Goal: Navigation & Orientation: Find specific page/section

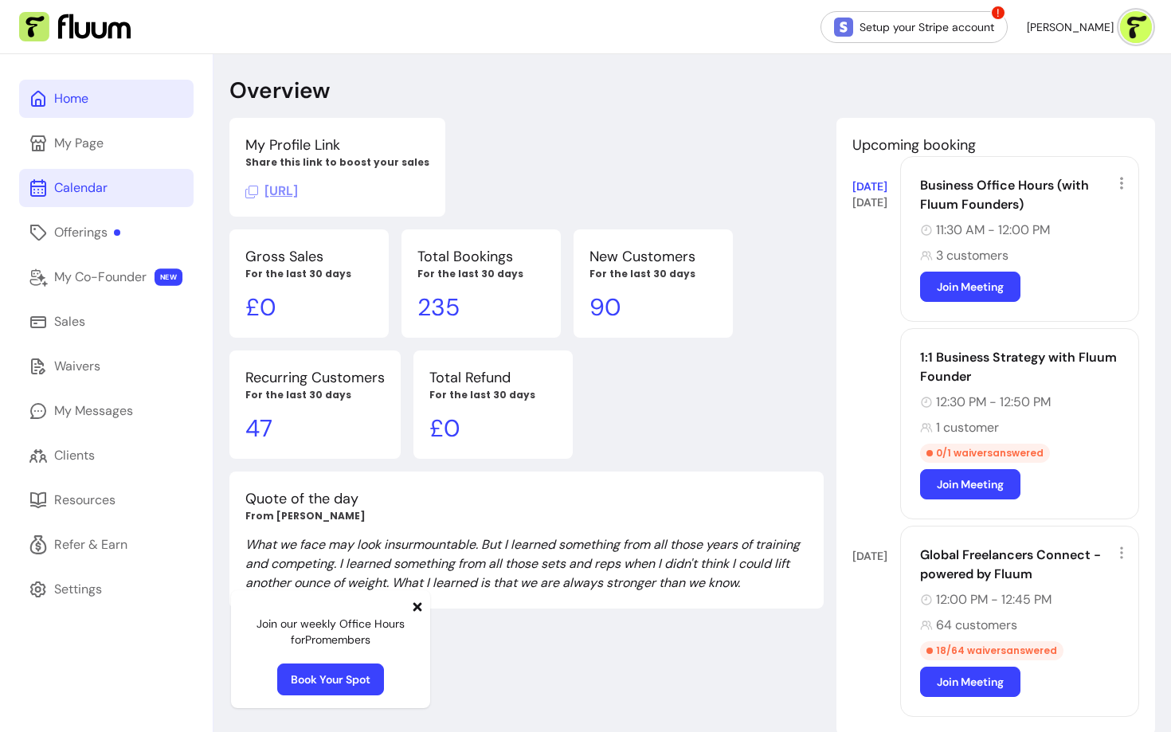
click at [63, 190] on div "Calendar" at bounding box center [80, 187] width 53 height 19
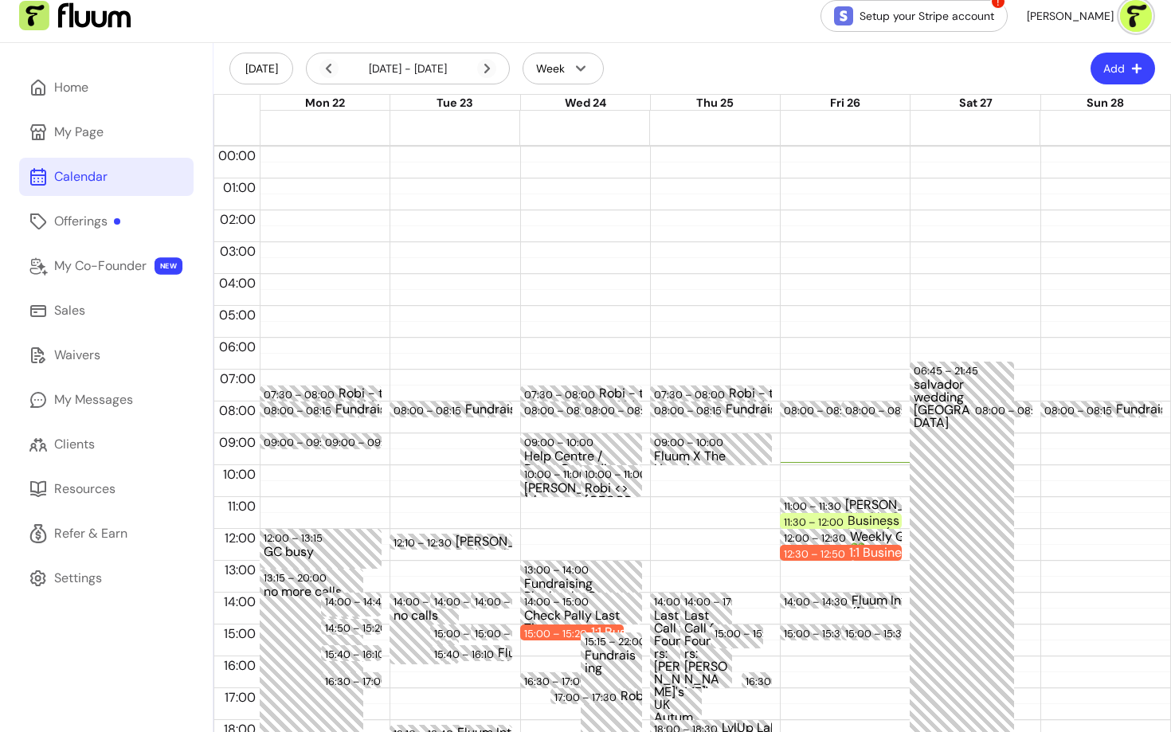
scroll to position [14, 0]
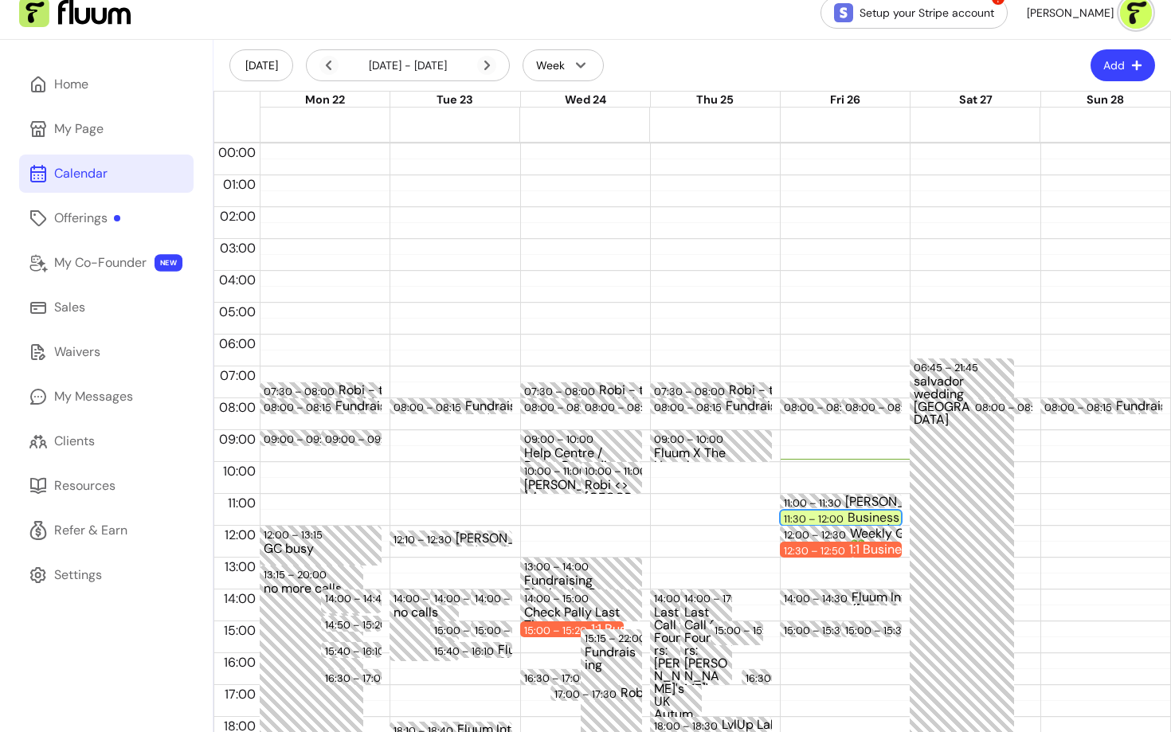
click at [807, 515] on div "11:30 – 12:00" at bounding box center [816, 518] width 64 height 15
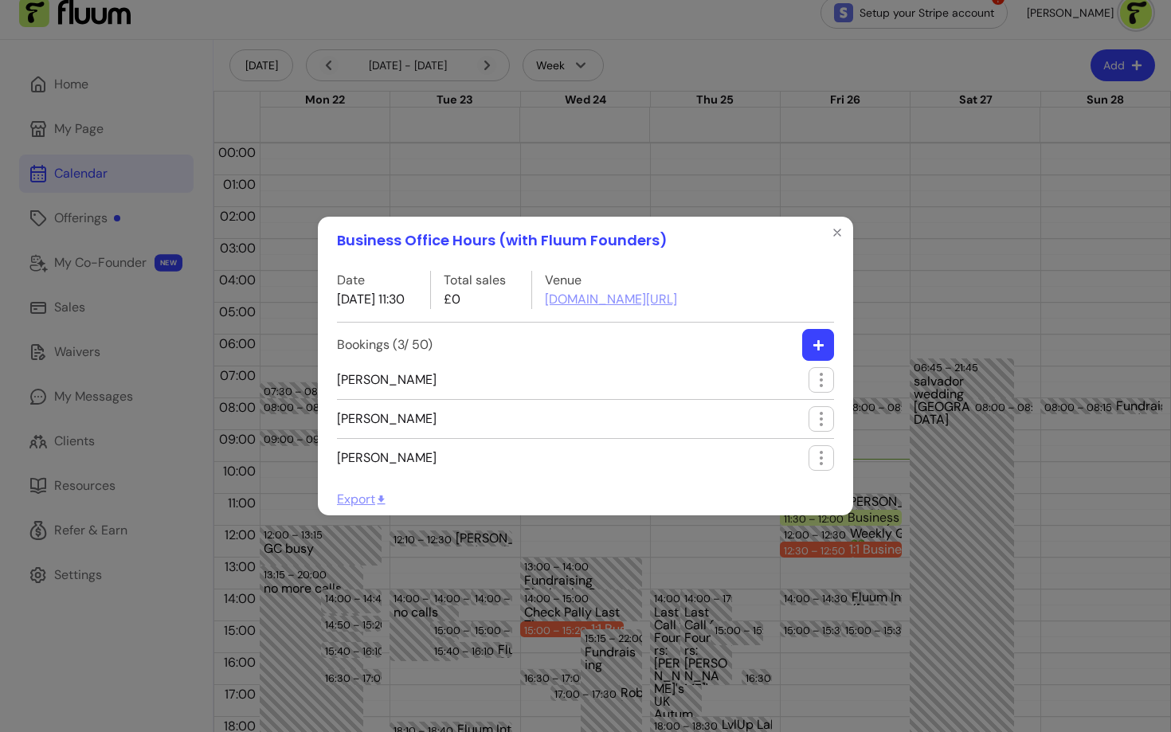
click at [649, 574] on div "Business Office Hours (with Fluum Founders) Date [DATE] 11:30 Total sales £0 Ve…" at bounding box center [585, 366] width 1171 height 732
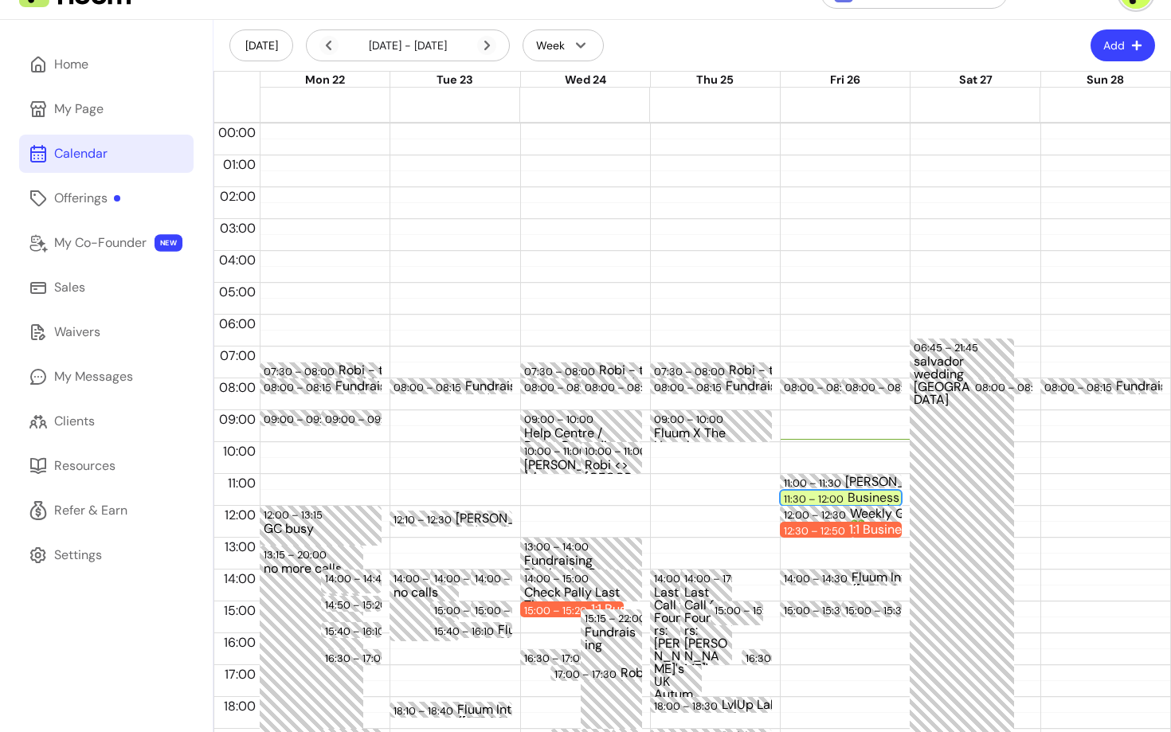
scroll to position [0, 0]
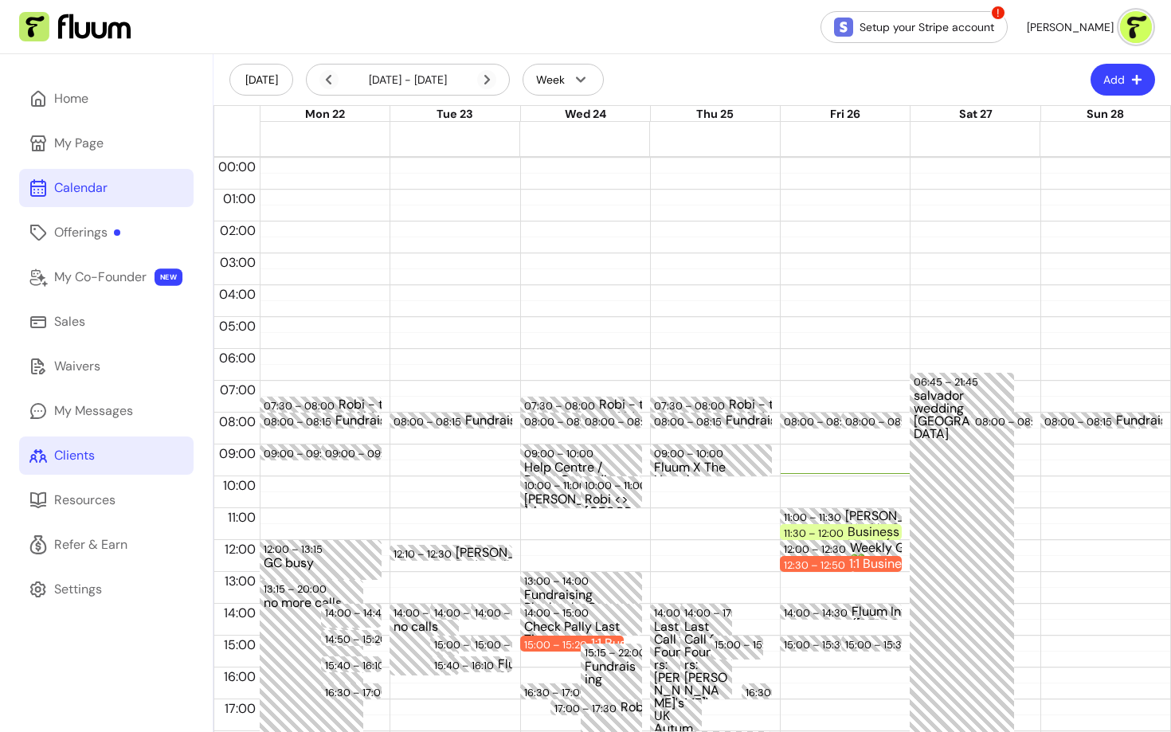
click at [62, 456] on div "Clients" at bounding box center [74, 455] width 41 height 19
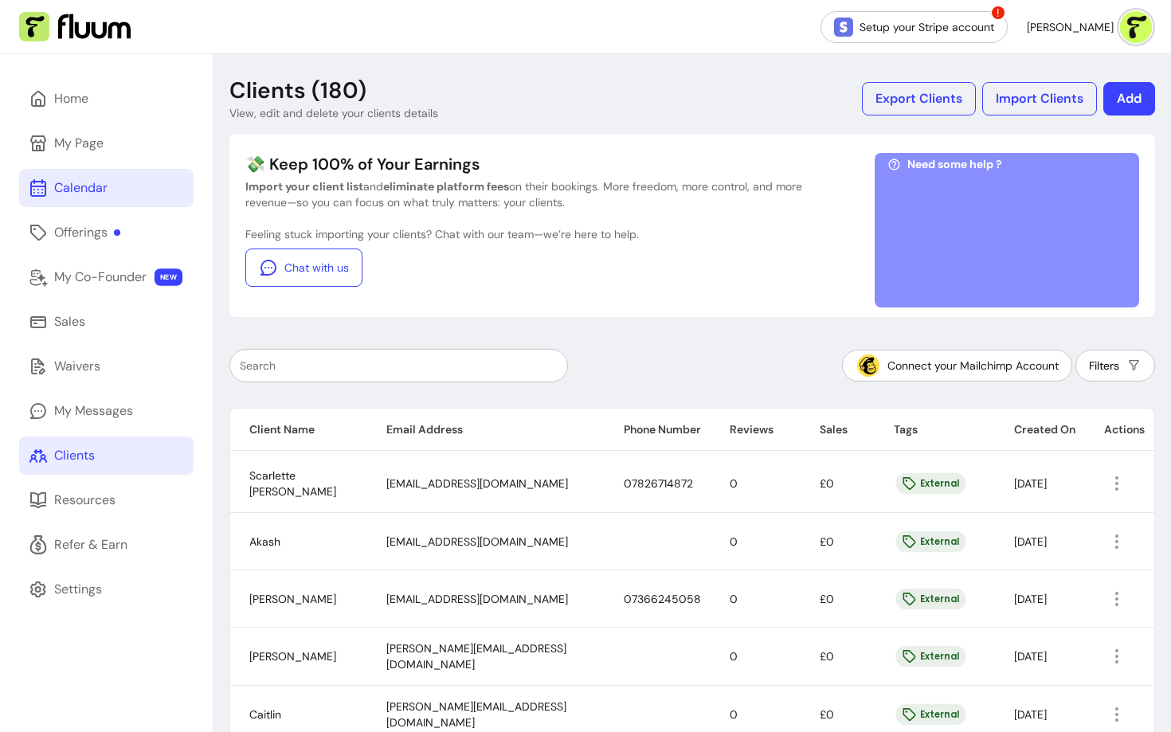
click at [79, 201] on link "Calendar" at bounding box center [106, 188] width 174 height 38
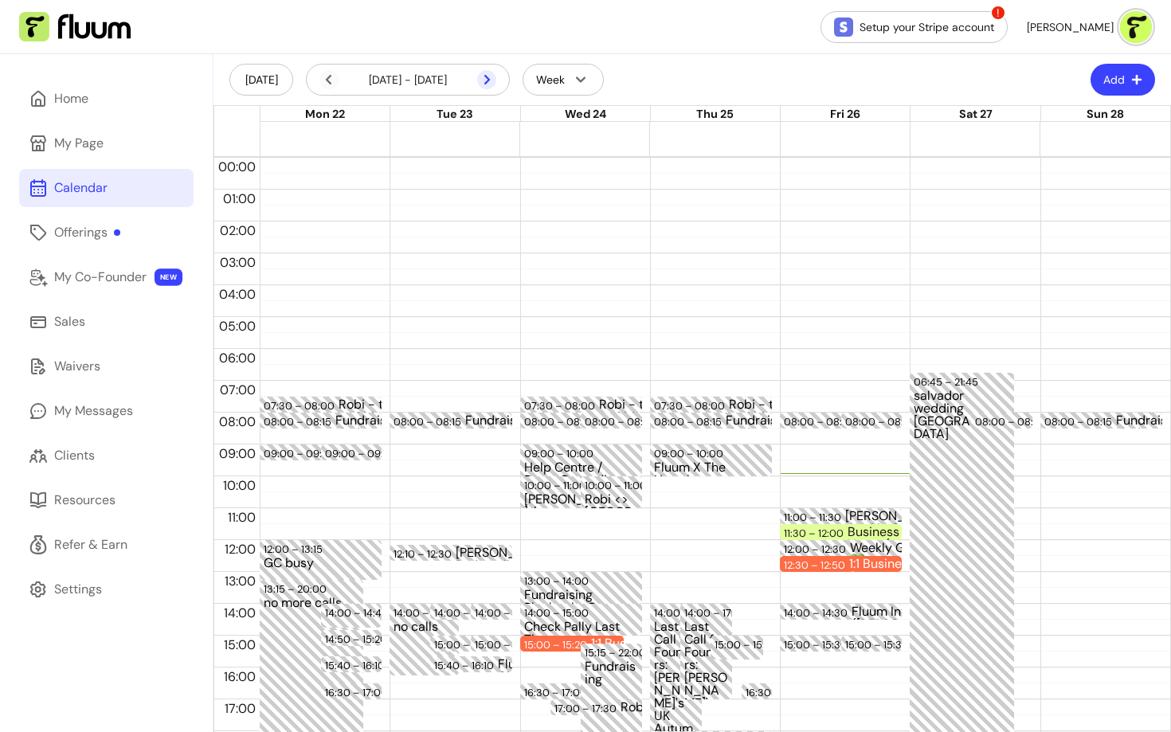
click at [491, 79] on icon at bounding box center [486, 79] width 19 height 19
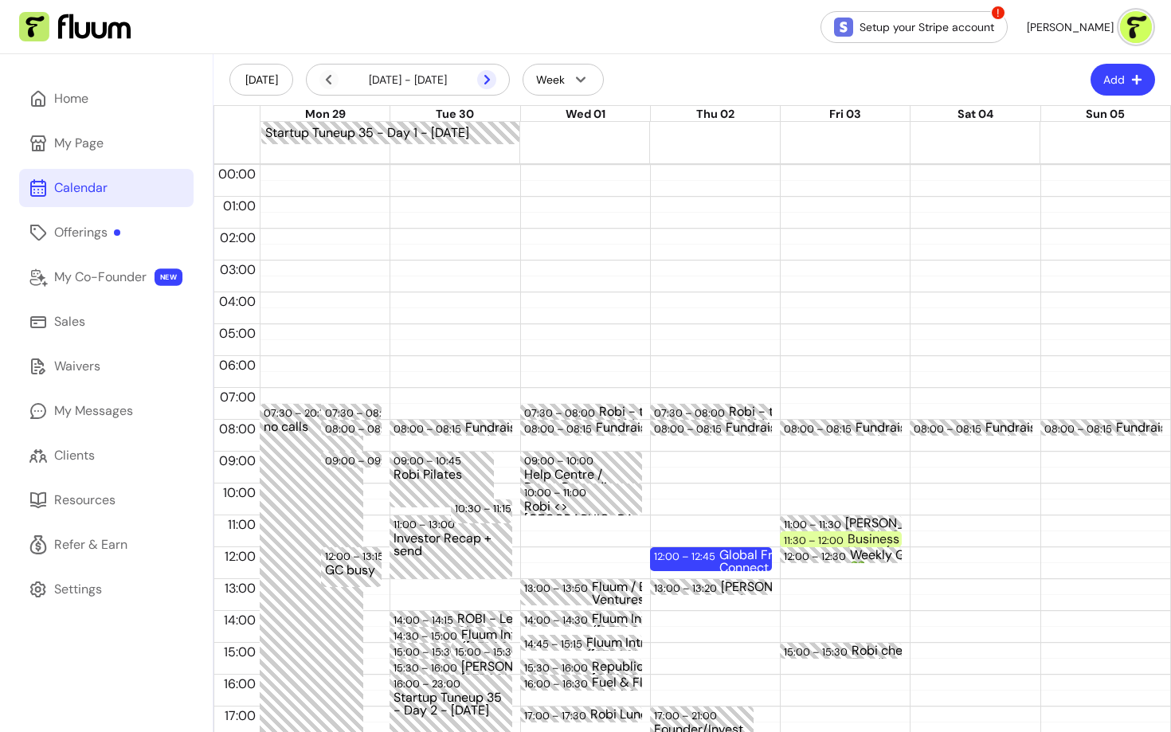
click at [484, 80] on icon at bounding box center [486, 79] width 19 height 19
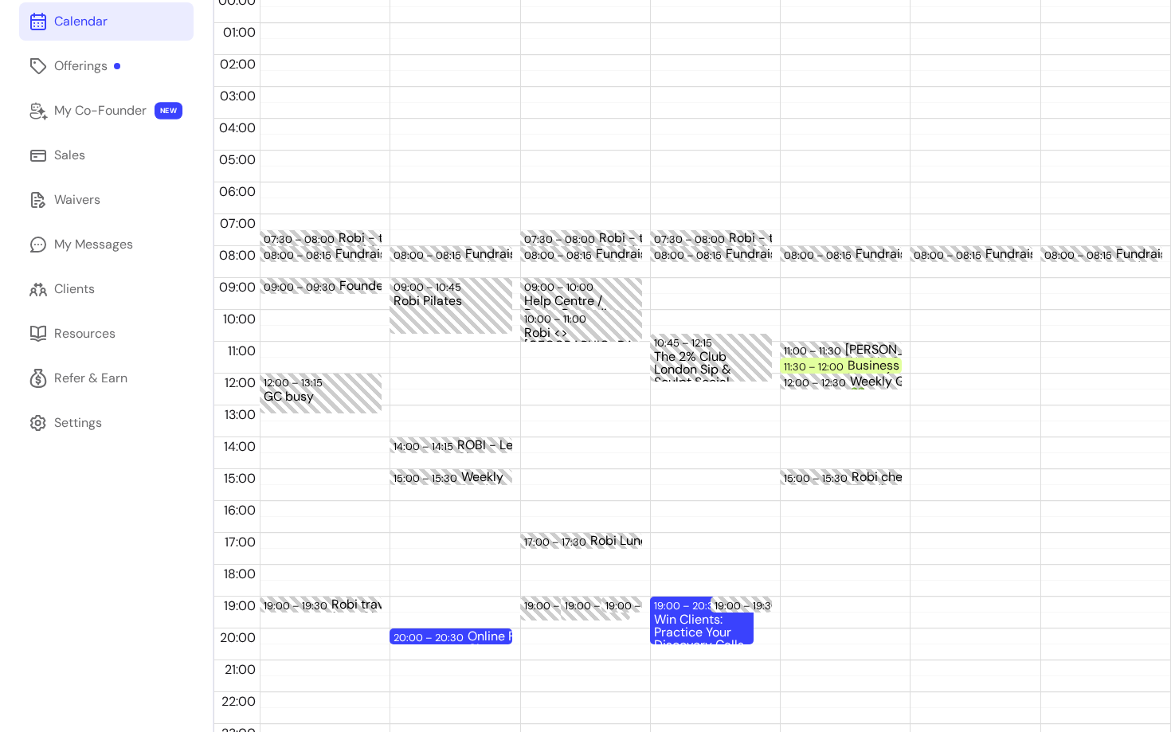
scroll to position [190, 0]
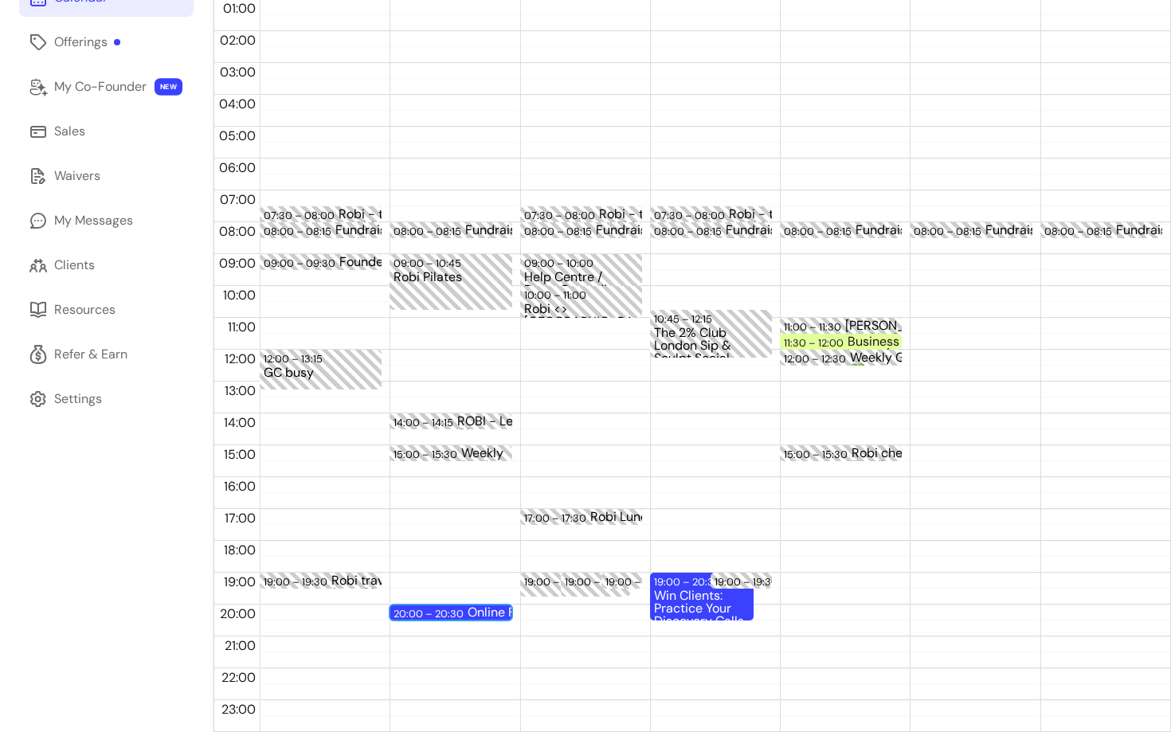
click at [449, 612] on div "20:00 – 20:30" at bounding box center [431, 613] width 74 height 15
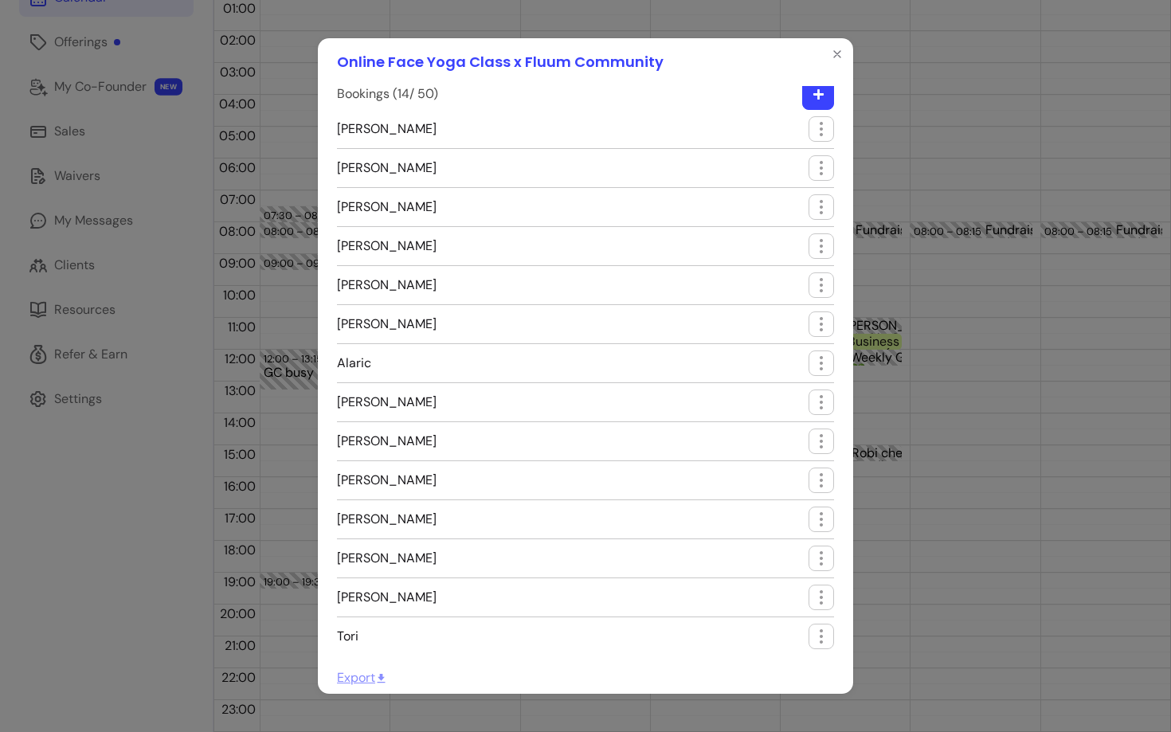
scroll to position [0, 0]
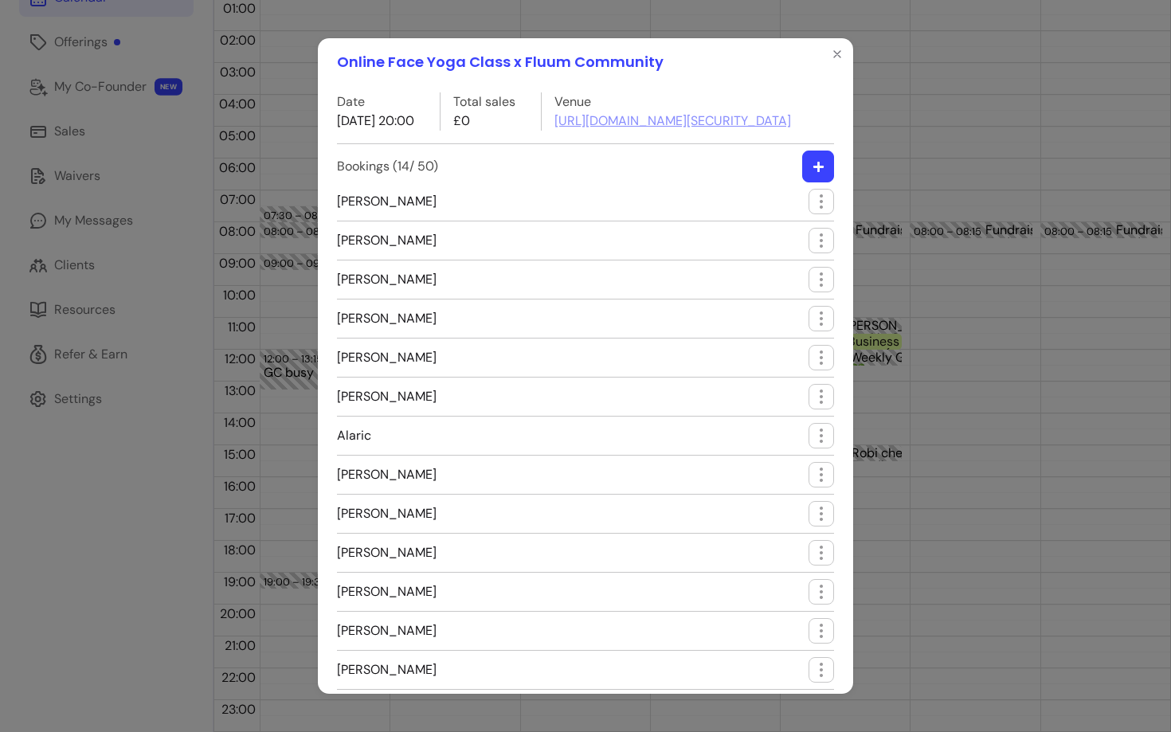
click at [1031, 435] on div "Online Face Yoga Class x Fluum Community Date [DATE] 20:00 Total sales £0 Venue…" at bounding box center [585, 366] width 1171 height 732
